Goal: Task Accomplishment & Management: Use online tool/utility

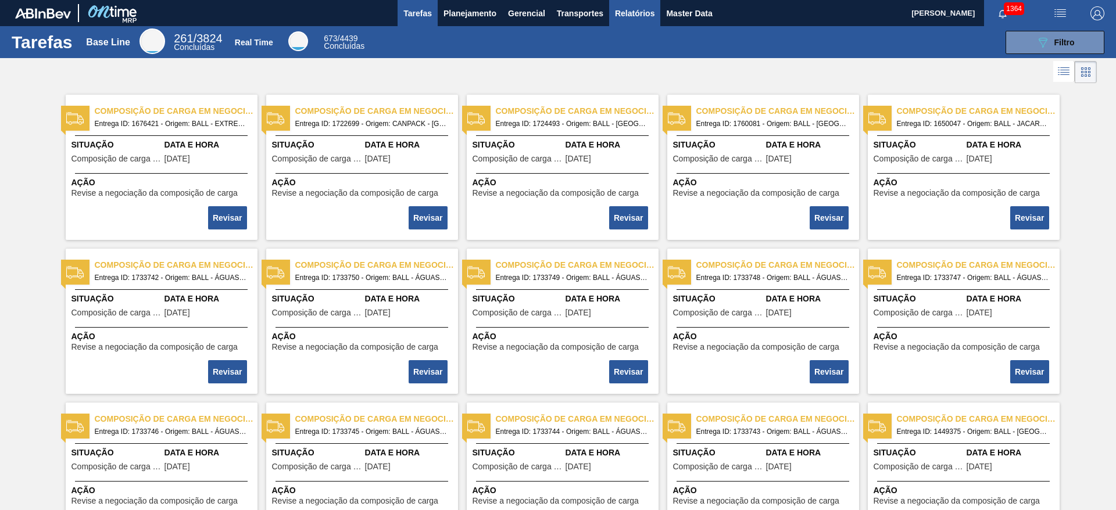
click at [629, 11] on span "Relatórios" at bounding box center [635, 13] width 40 height 14
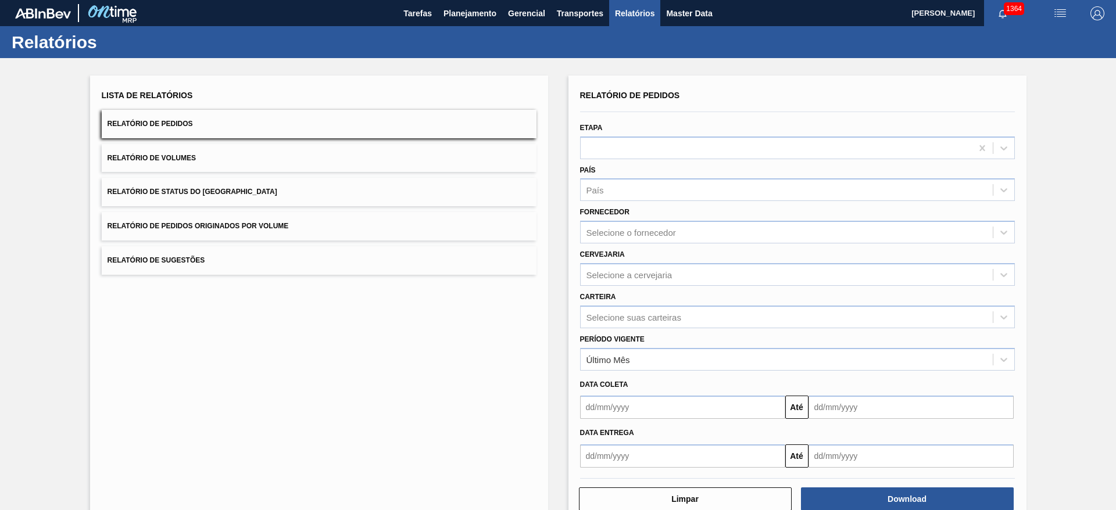
click at [340, 124] on button "Relatório de Pedidos" at bounding box center [319, 124] width 435 height 28
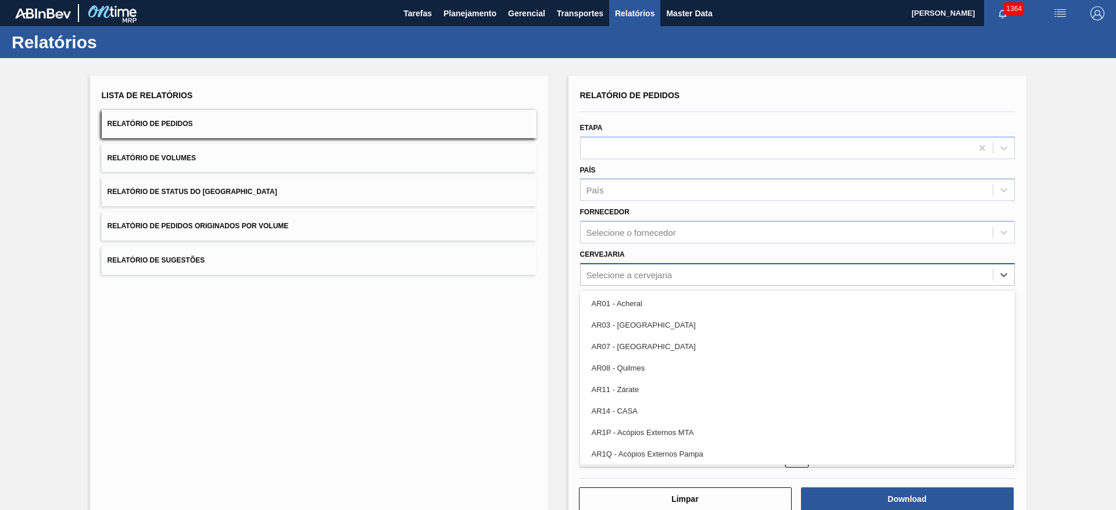
click at [674, 279] on div "Selecione a cervejaria" at bounding box center [786, 274] width 412 height 17
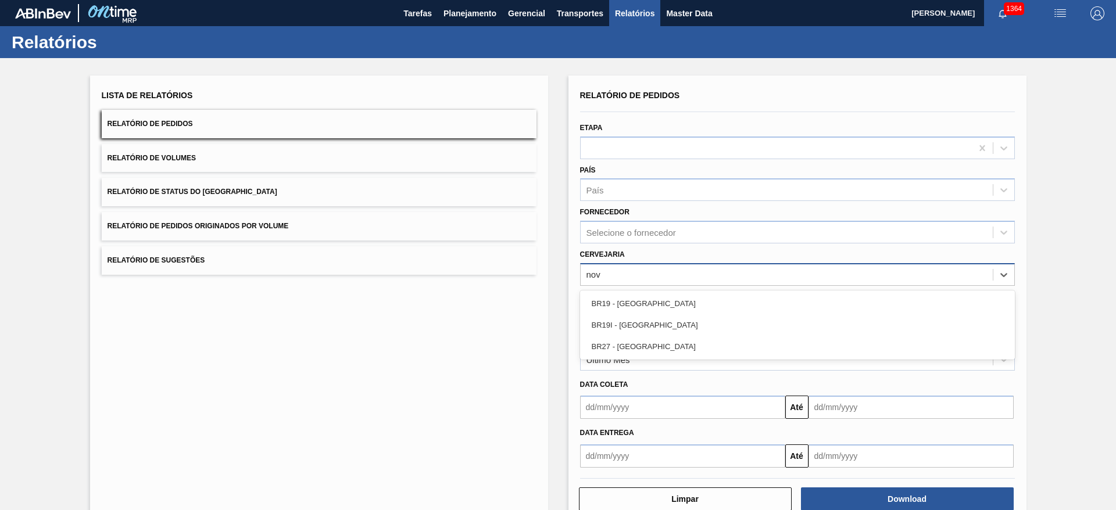
type input "nova"
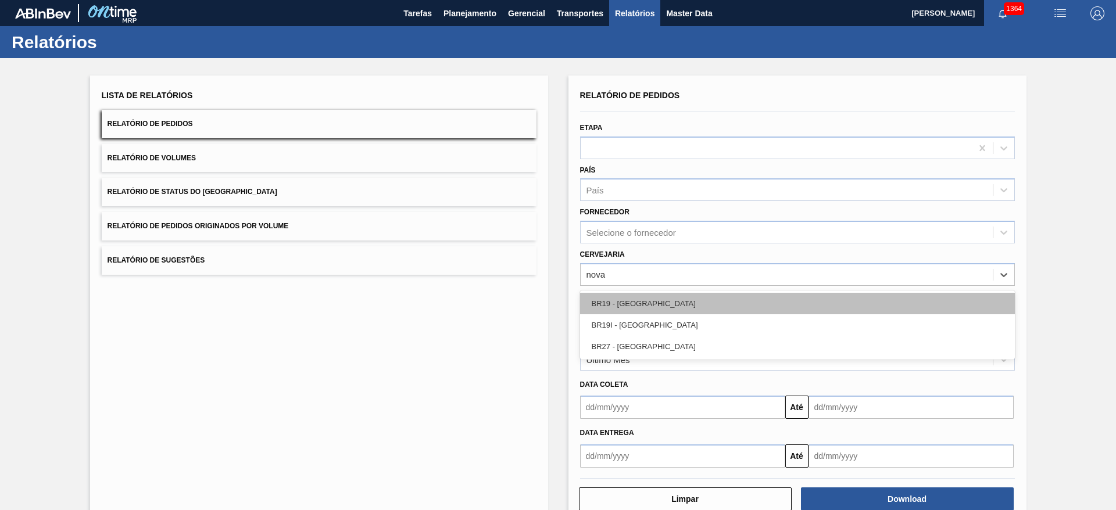
click at [656, 306] on div "BR19 - [GEOGRAPHIC_DATA]" at bounding box center [797, 303] width 435 height 21
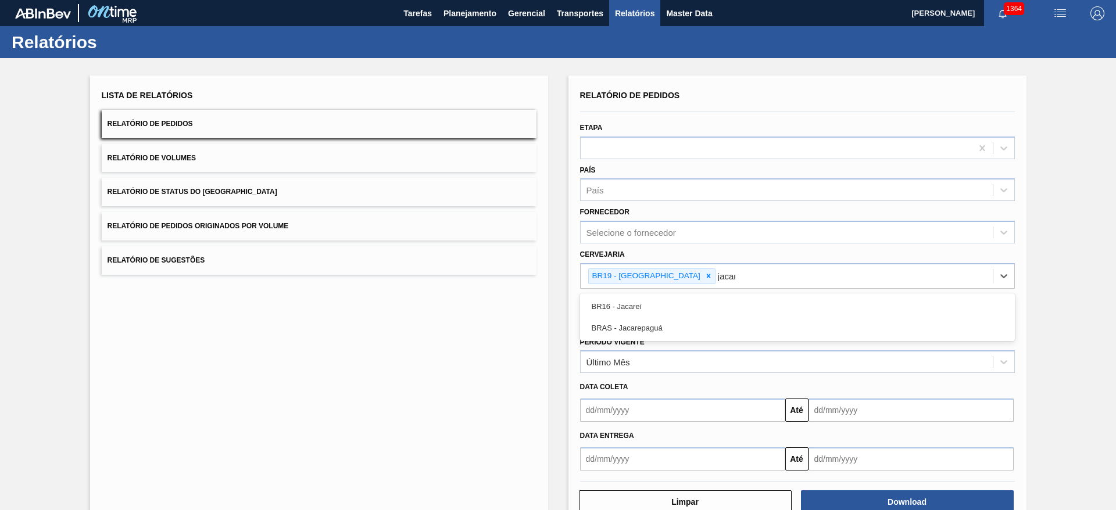
type input "jacare"
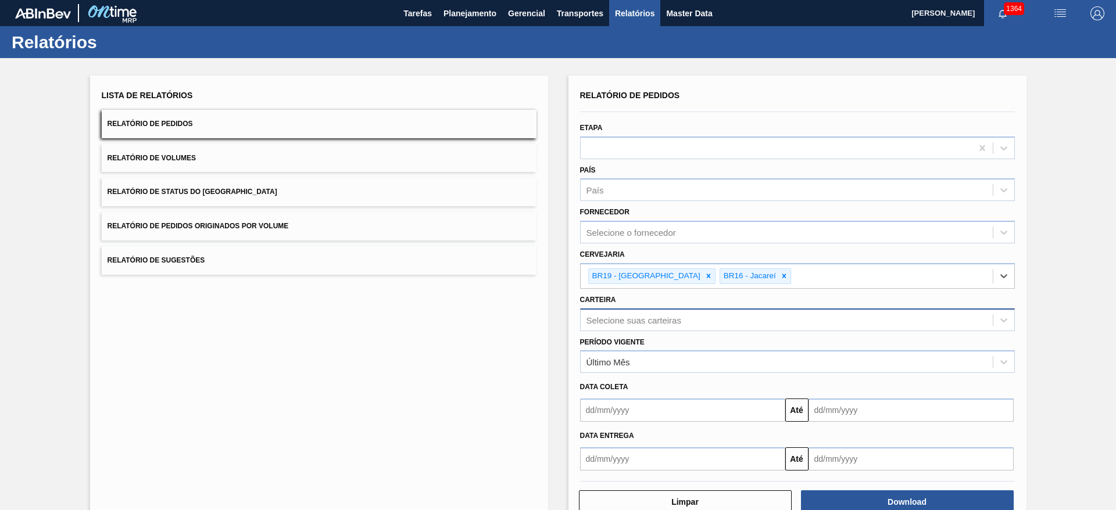
click at [675, 322] on div "Selecione suas carteiras" at bounding box center [633, 320] width 95 height 10
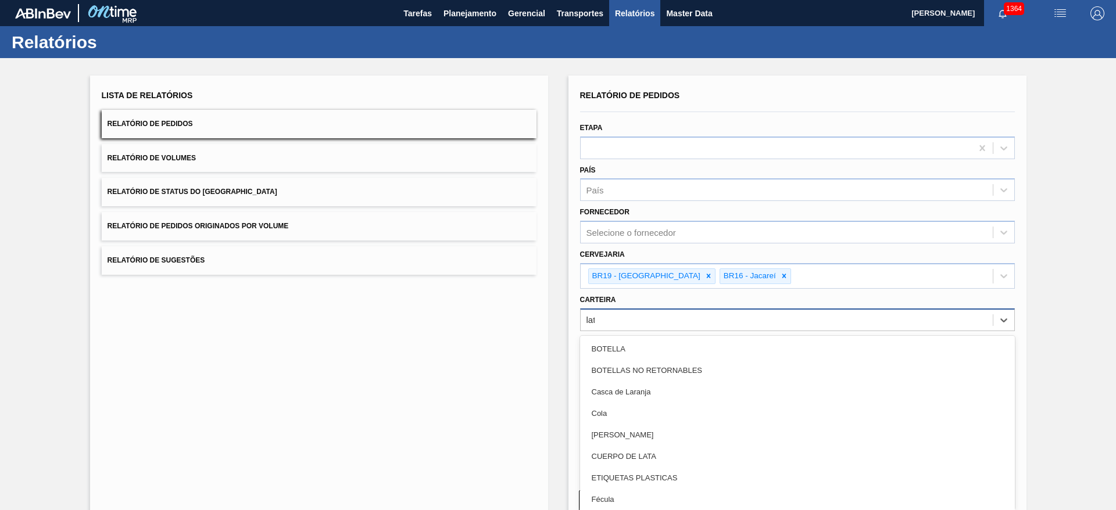
type input "lata"
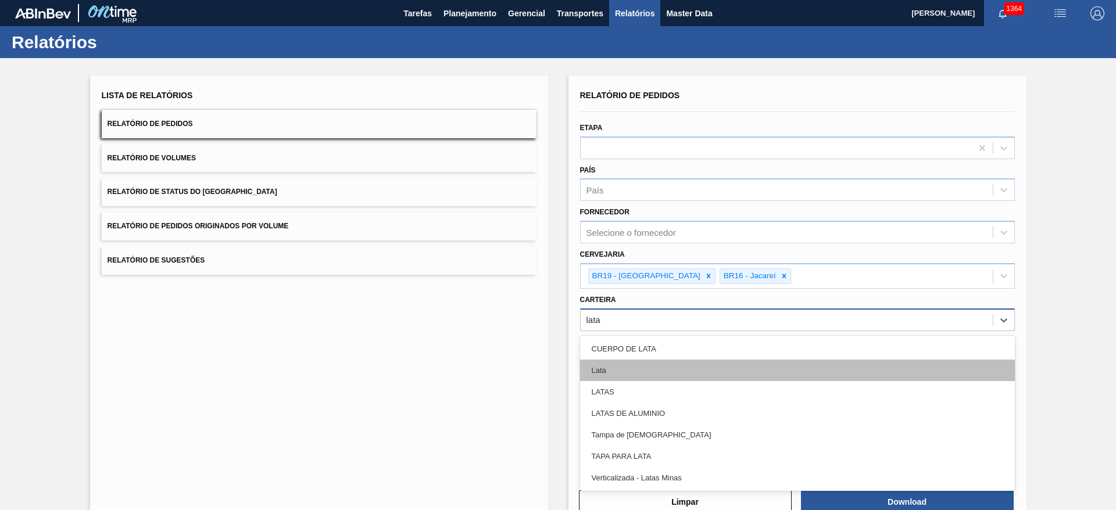
click at [680, 370] on div "Lata" at bounding box center [797, 370] width 435 height 21
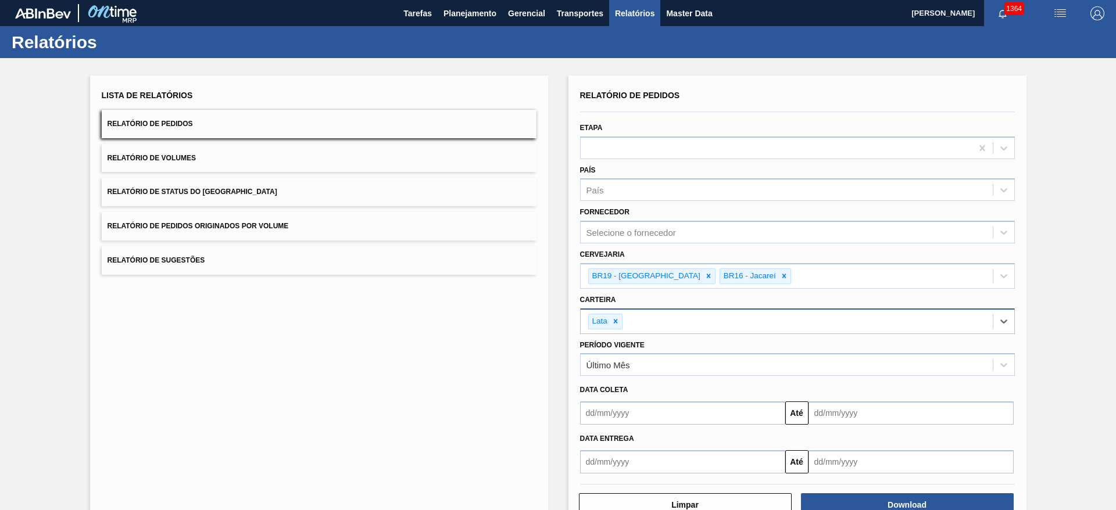
scroll to position [34, 0]
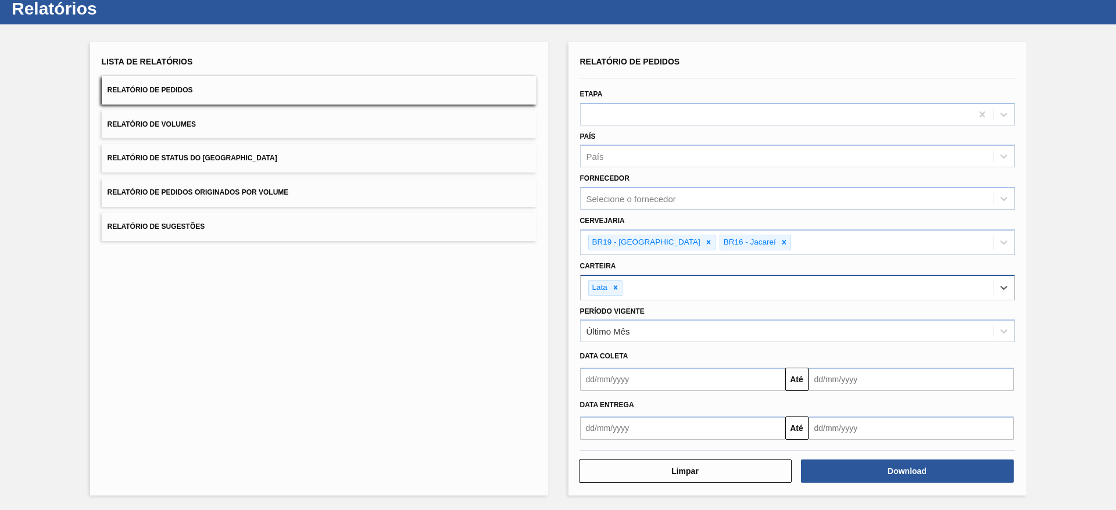
click at [705, 384] on input "text" at bounding box center [682, 379] width 205 height 23
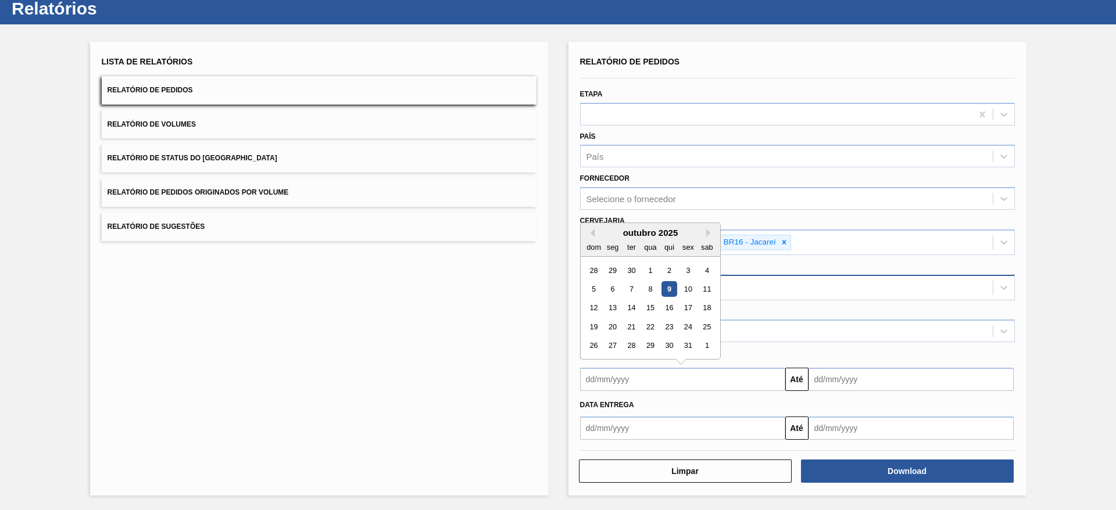
click at [663, 289] on div "9" at bounding box center [669, 289] width 16 height 16
type input "[DATE]"
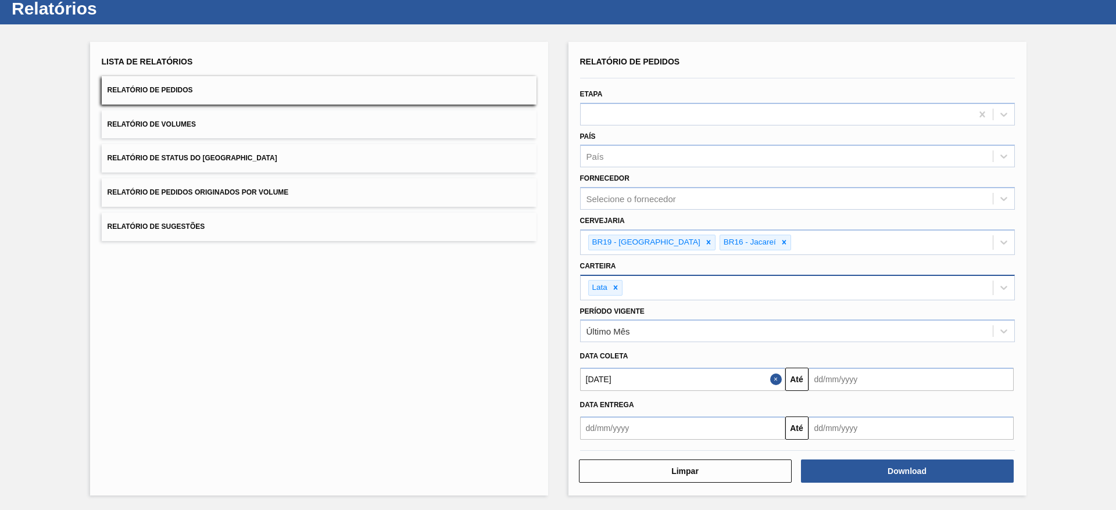
click at [856, 381] on input "text" at bounding box center [910, 379] width 205 height 23
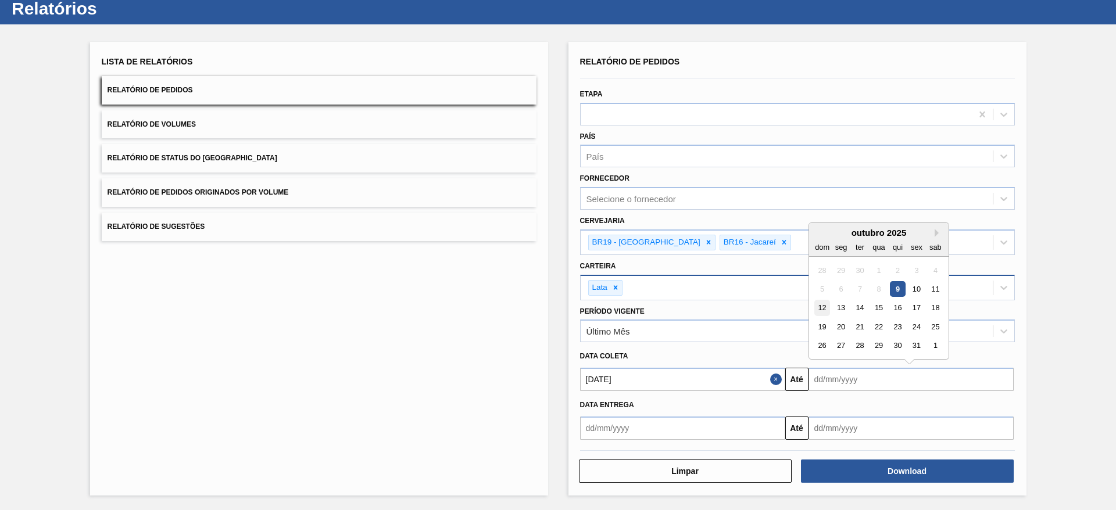
click at [818, 307] on div "12" at bounding box center [822, 308] width 16 height 16
type input "12/10/2025"
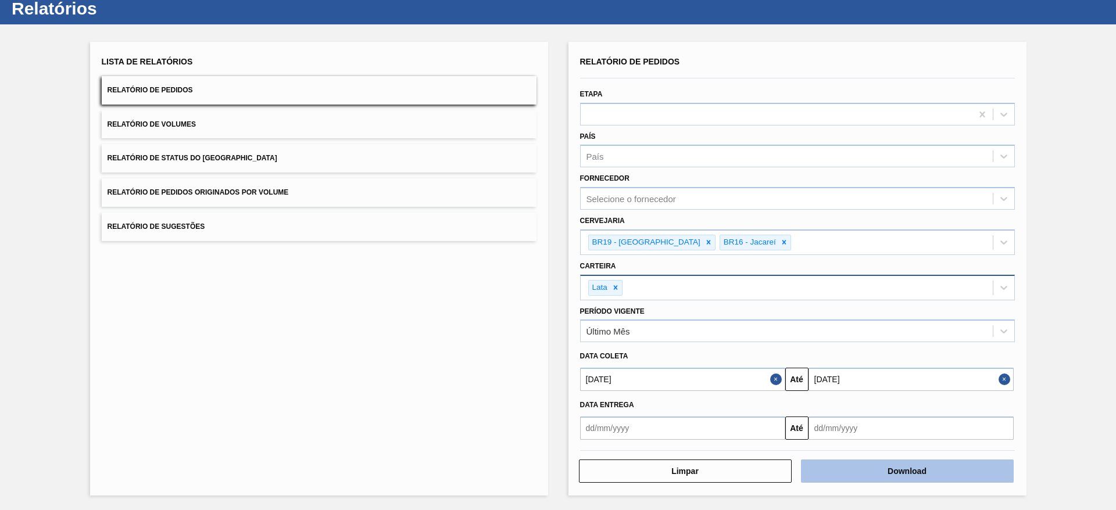
click at [860, 465] on button "Download" at bounding box center [907, 471] width 213 height 23
click at [467, 321] on div "Lista de Relatórios Relatório de Pedidos Relatório de Volumes Relatório de Stat…" at bounding box center [319, 269] width 458 height 454
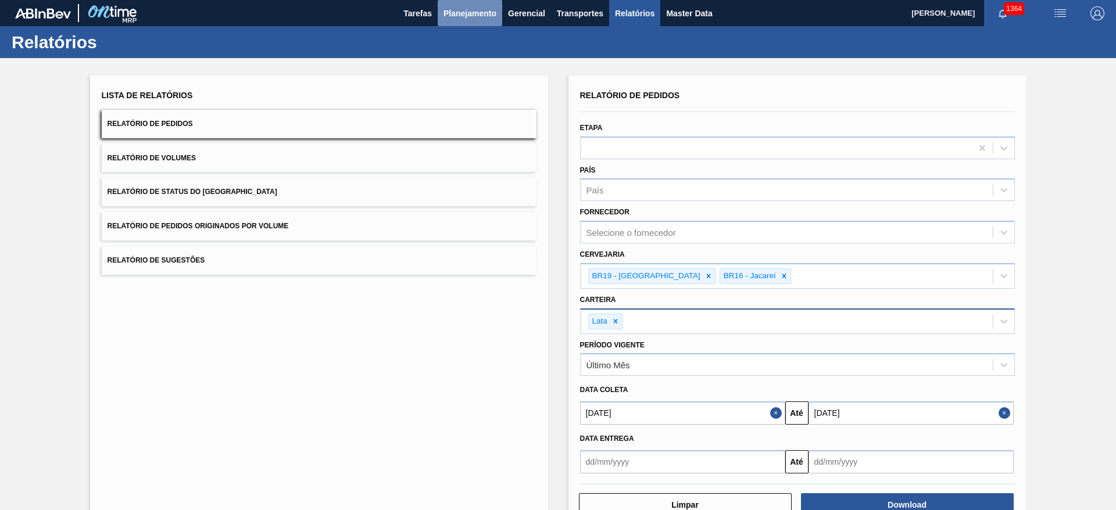
click at [449, 22] on button "Planejamento" at bounding box center [470, 13] width 64 height 26
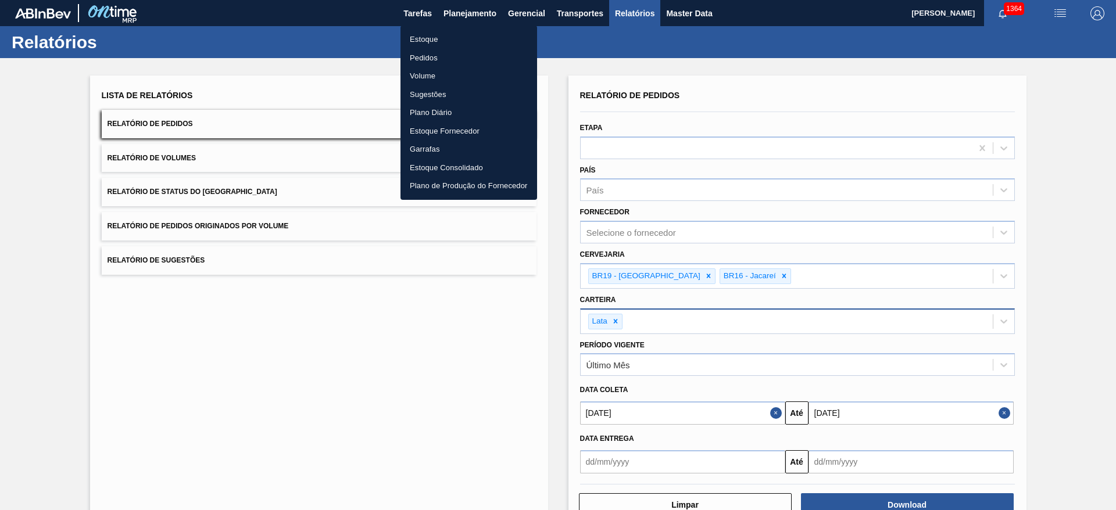
click at [445, 34] on li "Estoque" at bounding box center [468, 39] width 137 height 19
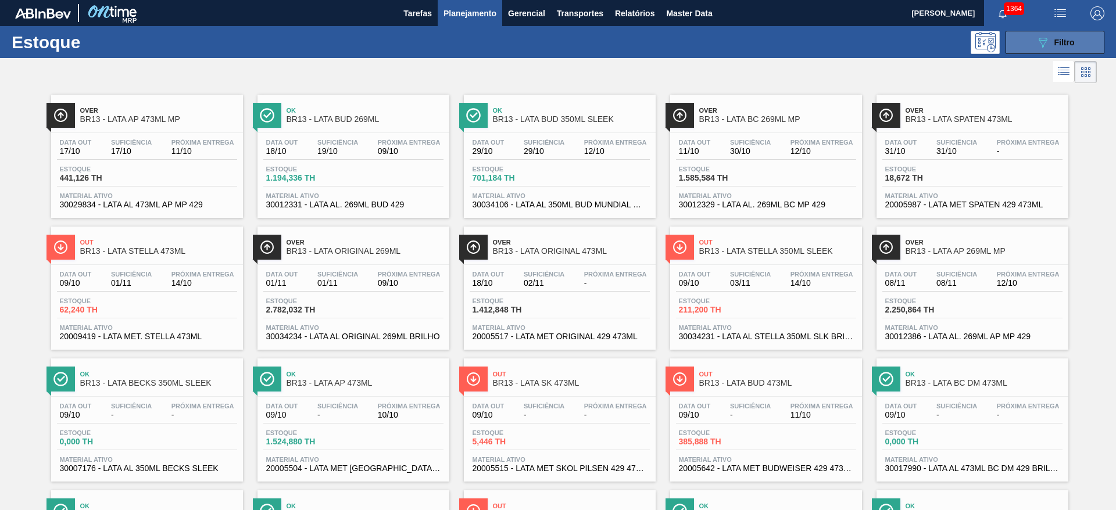
click at [1025, 40] on button "089F7B8B-B2A5-4AFE-B5C0-19BA573D28AC Filtro" at bounding box center [1054, 42] width 99 height 23
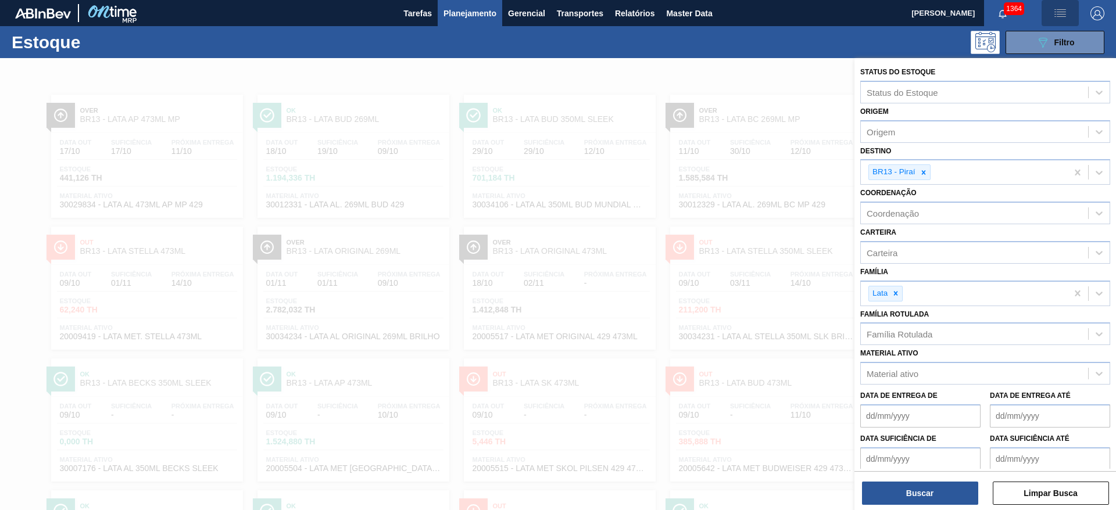
click at [1054, 19] on img "button" at bounding box center [1060, 13] width 14 height 14
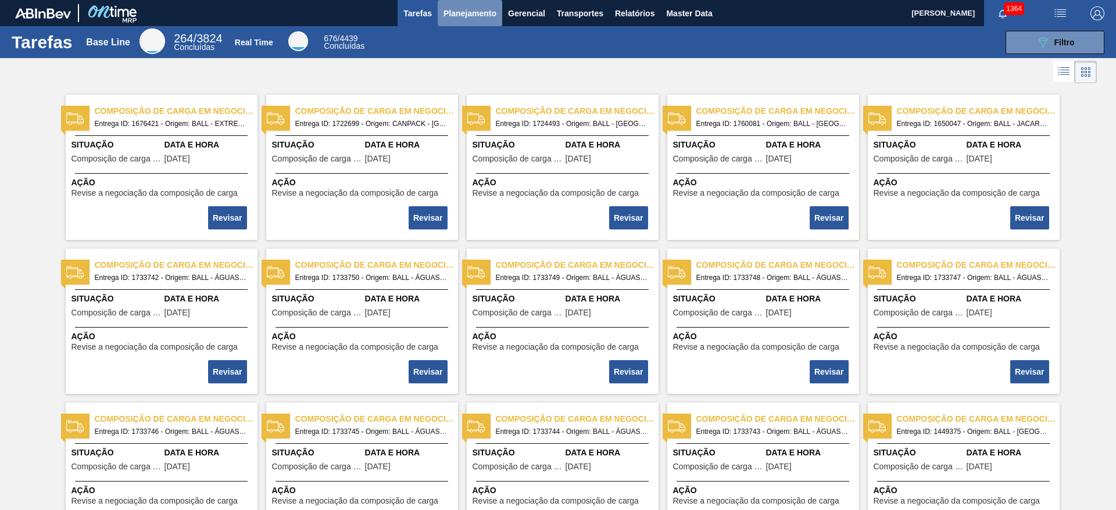
click at [470, 6] on span "Planejamento" at bounding box center [469, 13] width 53 height 14
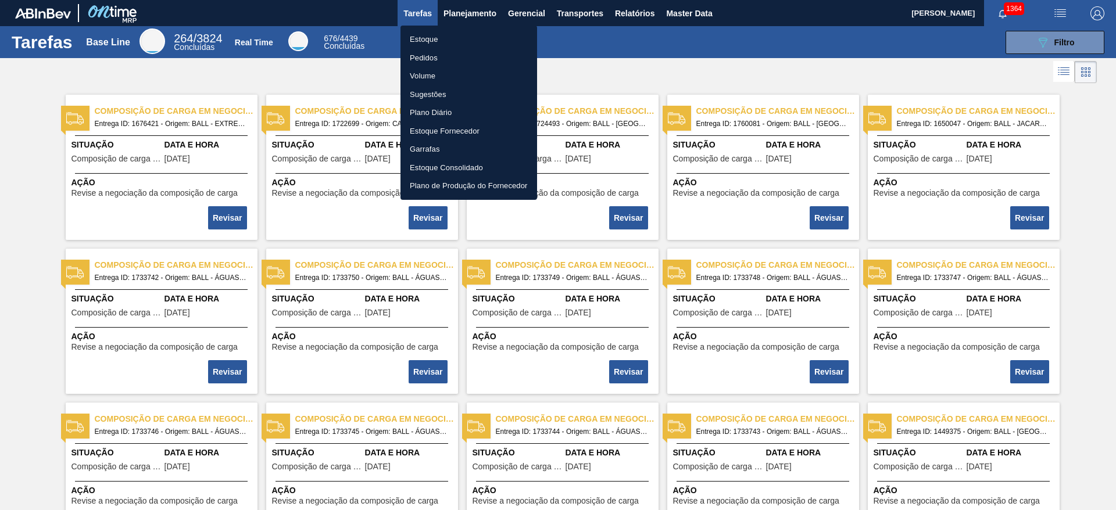
click at [467, 38] on li "Estoque" at bounding box center [468, 39] width 137 height 19
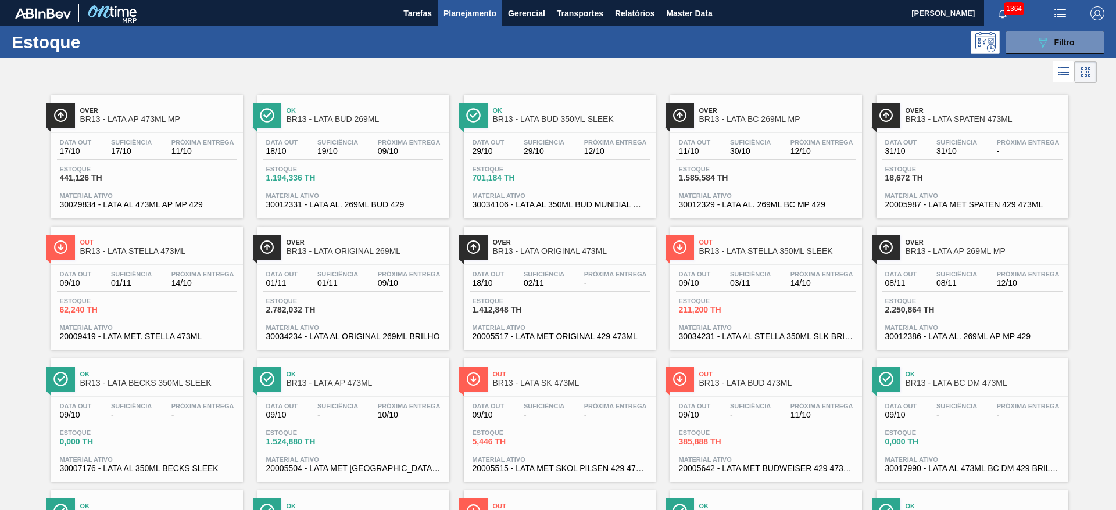
click at [488, 9] on span "Planejamento" at bounding box center [469, 13] width 53 height 14
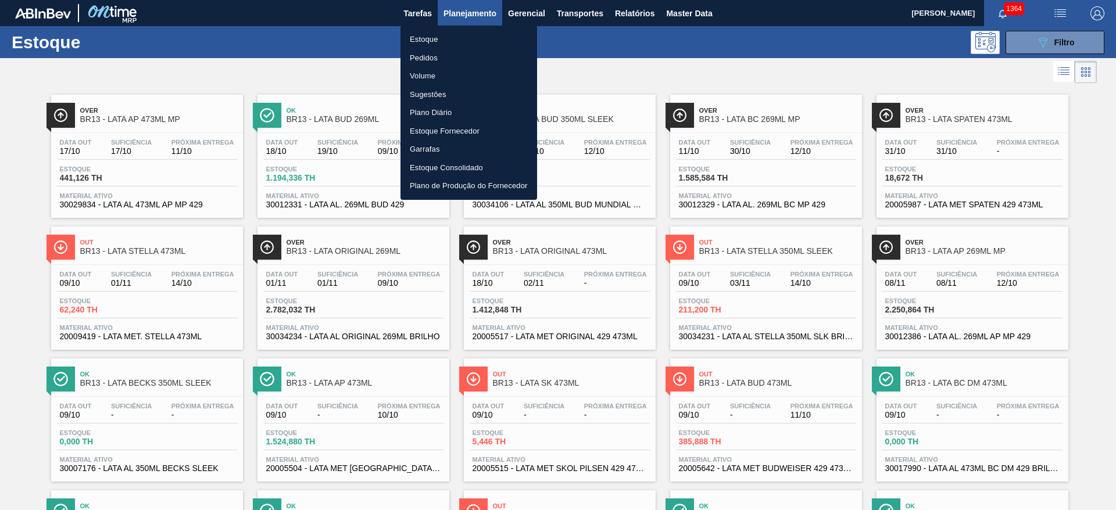
click at [458, 58] on li "Pedidos" at bounding box center [468, 58] width 137 height 19
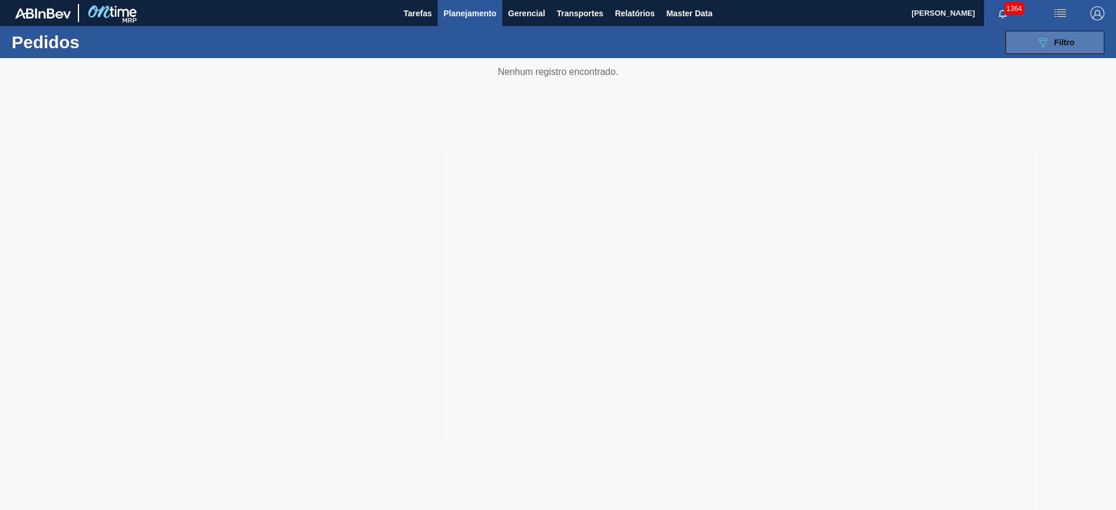
click at [1037, 42] on icon "089F7B8B-B2A5-4AFE-B5C0-19BA573D28AC" at bounding box center [1042, 42] width 14 height 14
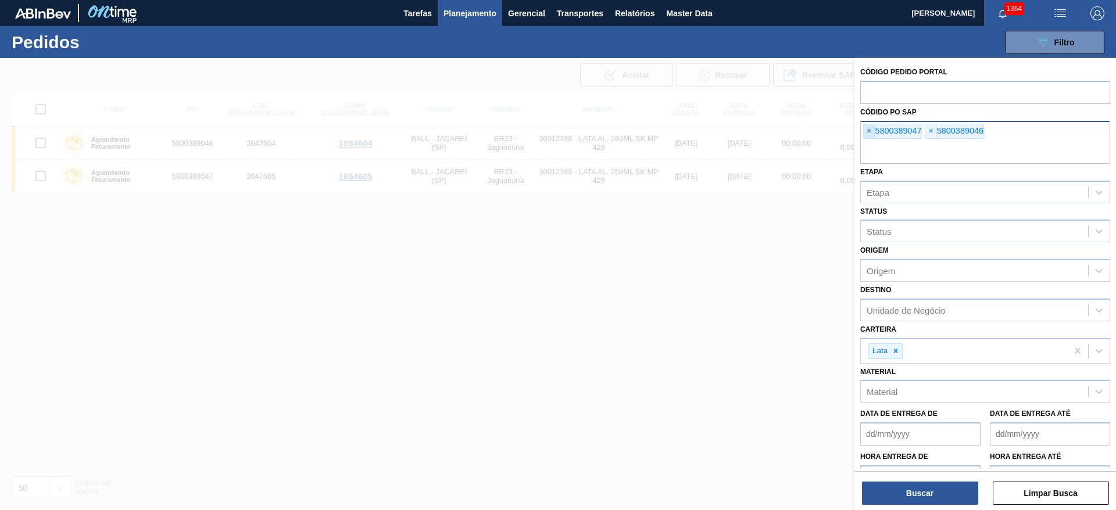
click at [869, 134] on span "×" at bounding box center [868, 131] width 11 height 14
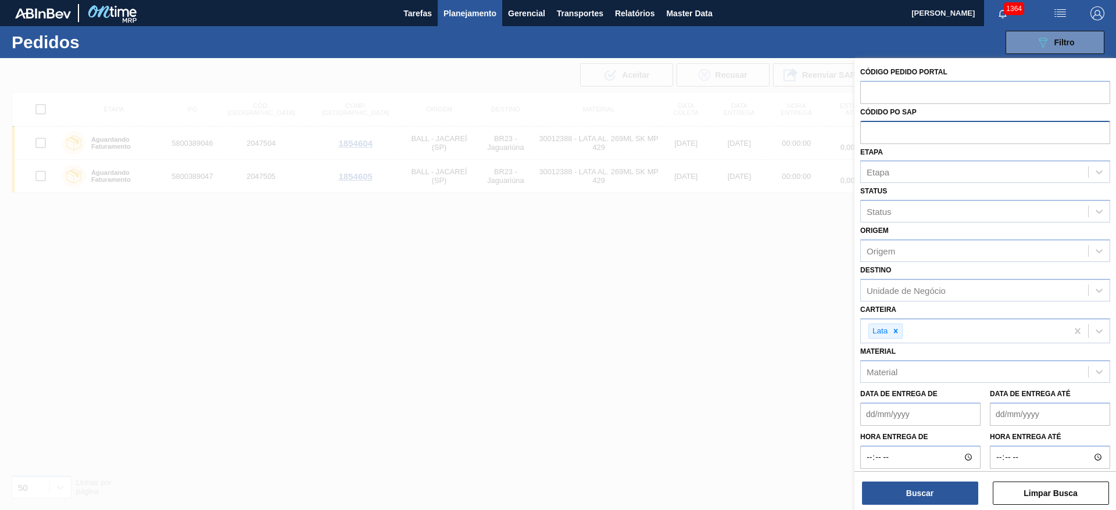
paste input "text"
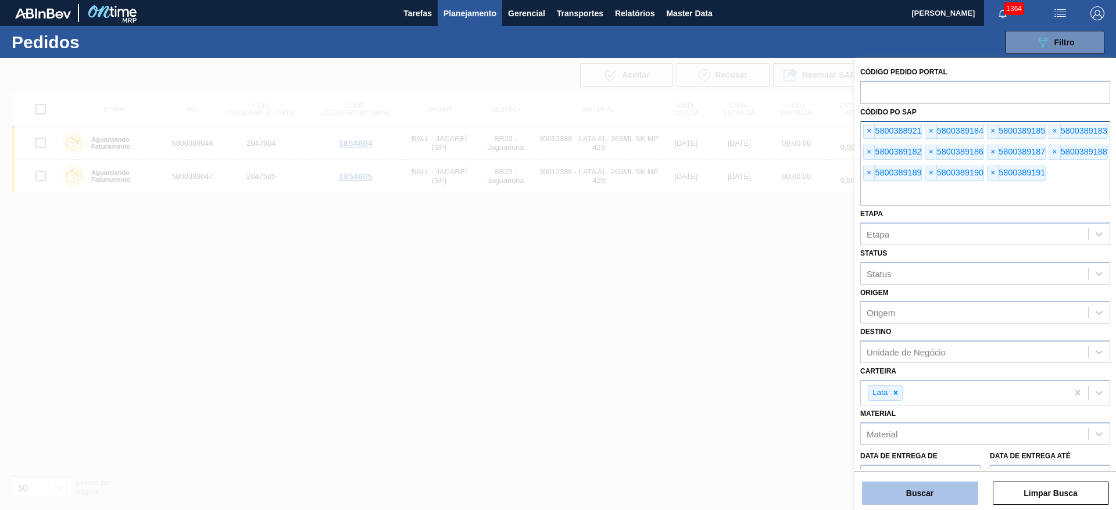
click at [929, 497] on button "Buscar" at bounding box center [920, 493] width 116 height 23
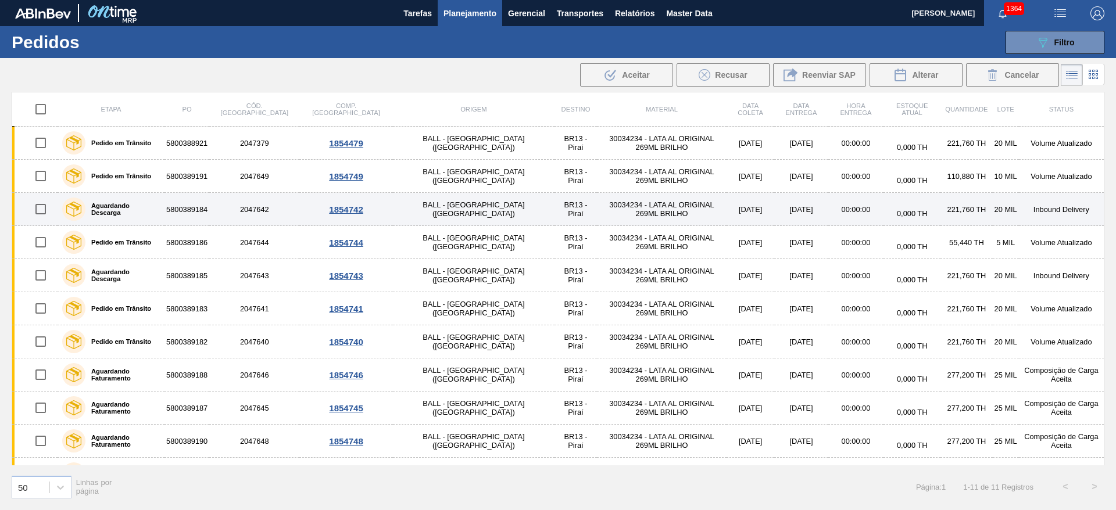
scroll to position [26, 0]
